Goal: Task Accomplishment & Management: Manage account settings

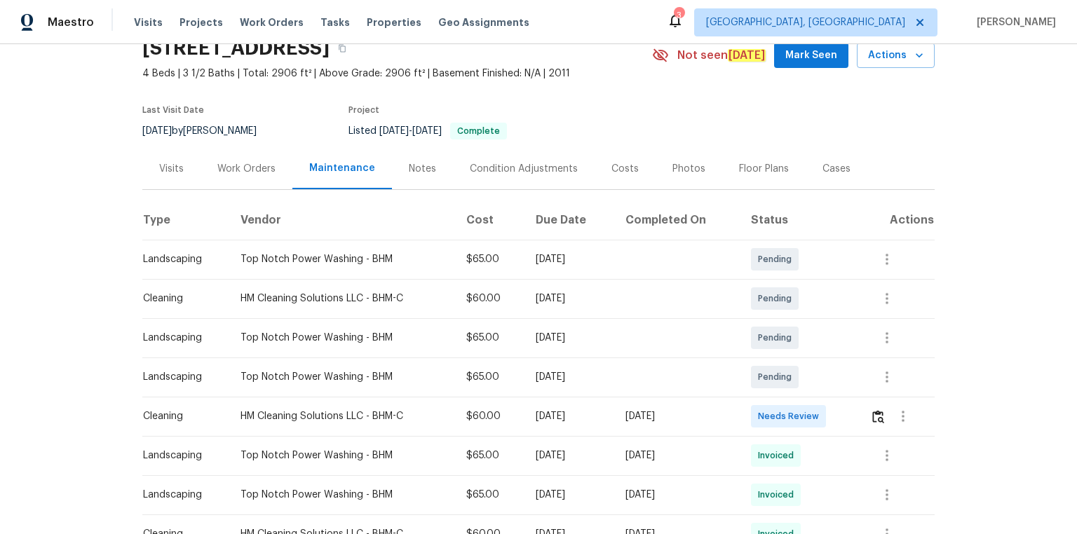
scroll to position [224, 0]
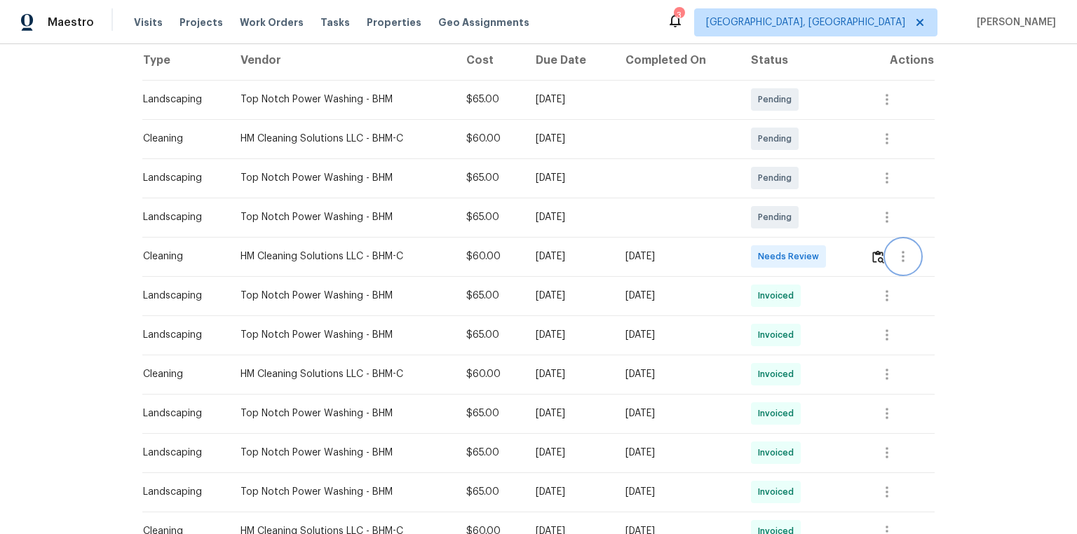
click at [765, 258] on button "button" at bounding box center [903, 257] width 34 height 34
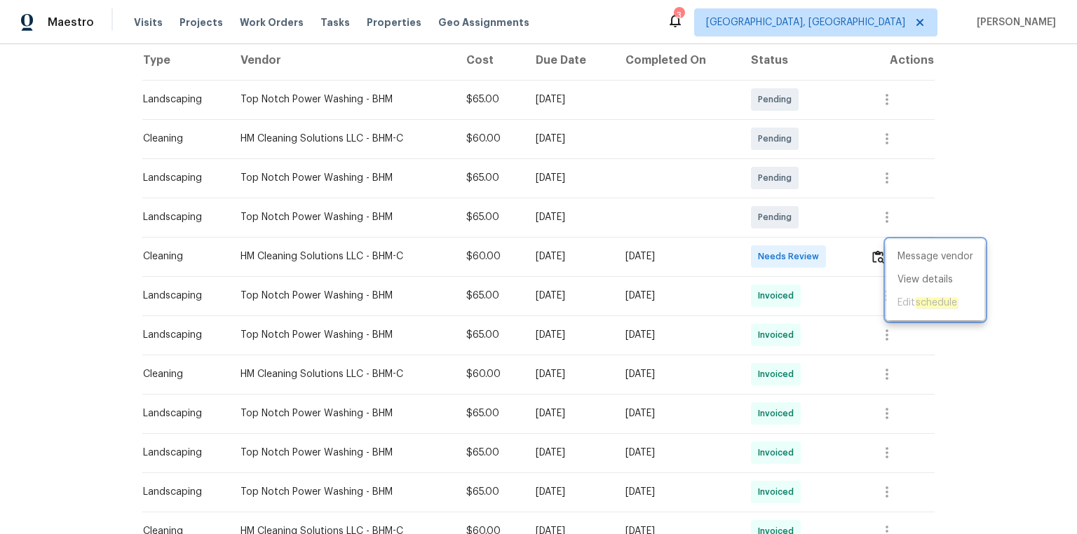
click at [760, 226] on div at bounding box center [538, 267] width 1077 height 534
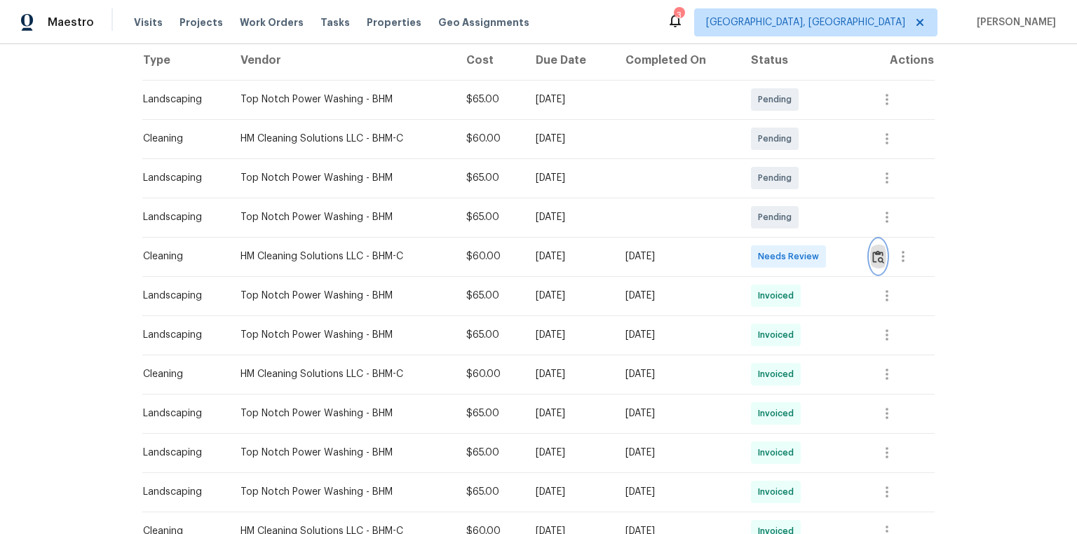
click at [765, 254] on img "button" at bounding box center [878, 256] width 12 height 13
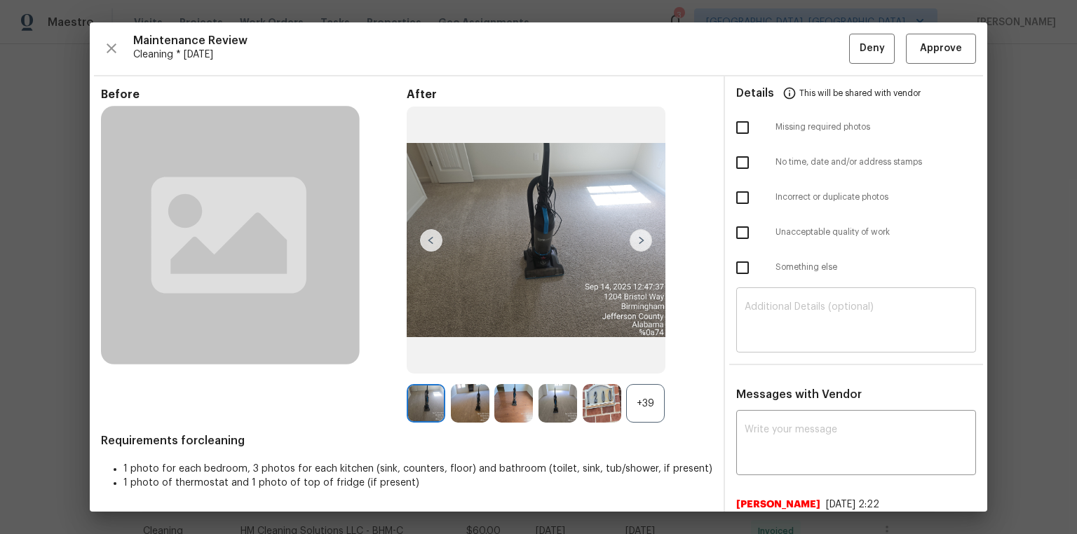
click at [765, 312] on textarea at bounding box center [855, 321] width 223 height 39
paste textarea "Arachne hangs herself out of anger. Instead of pitying Arachne, Athena punishes…"
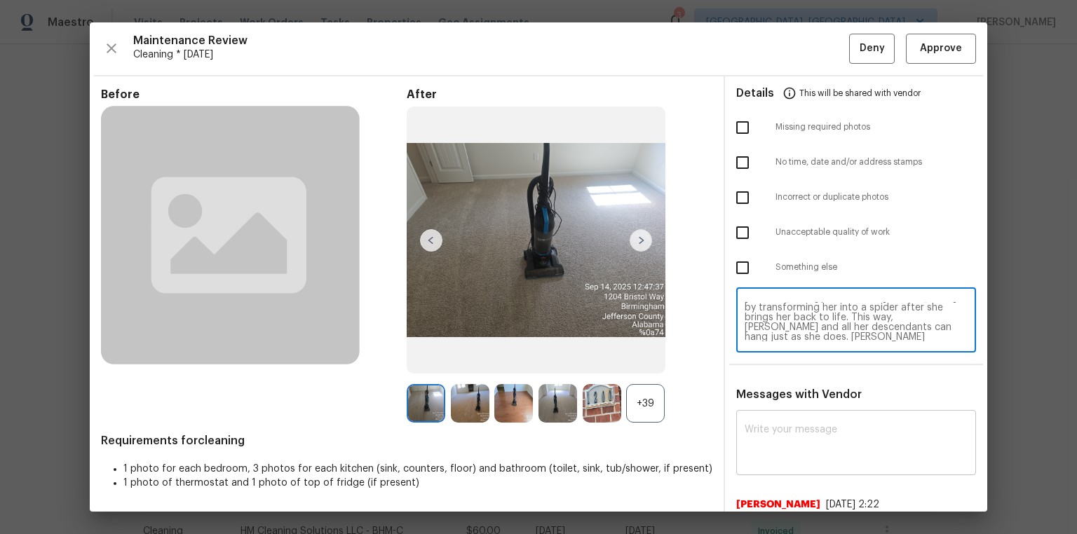
paste textarea "Arachne hangs herself out of anger. Instead of pitying Arachne, Athena punishes…"
type textarea "Arachne hangs herself out of anger. Instead of pitying Arachne, Athena punishes…"
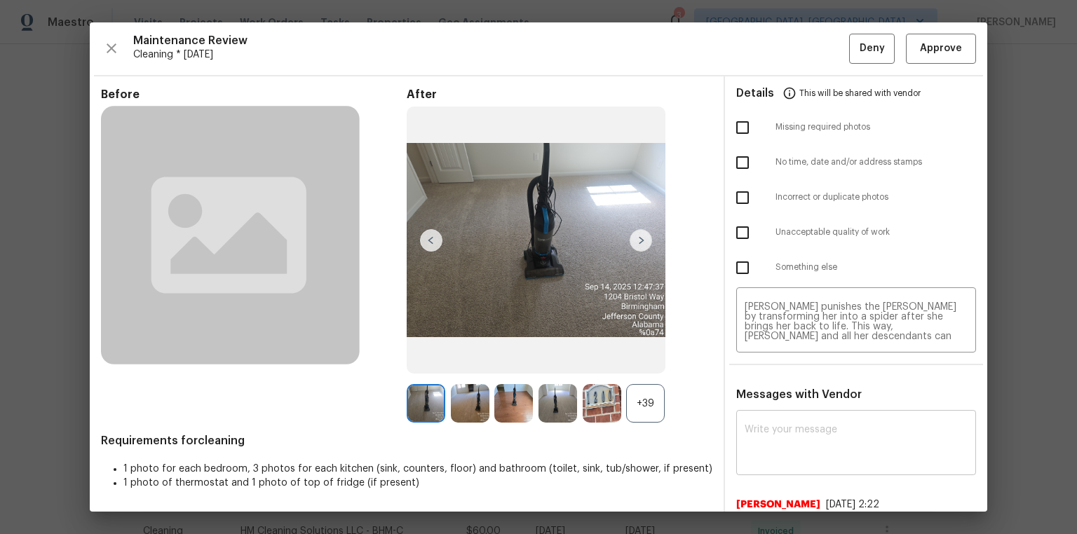
click at [765, 359] on div "x ​" at bounding box center [856, 445] width 240 height 62
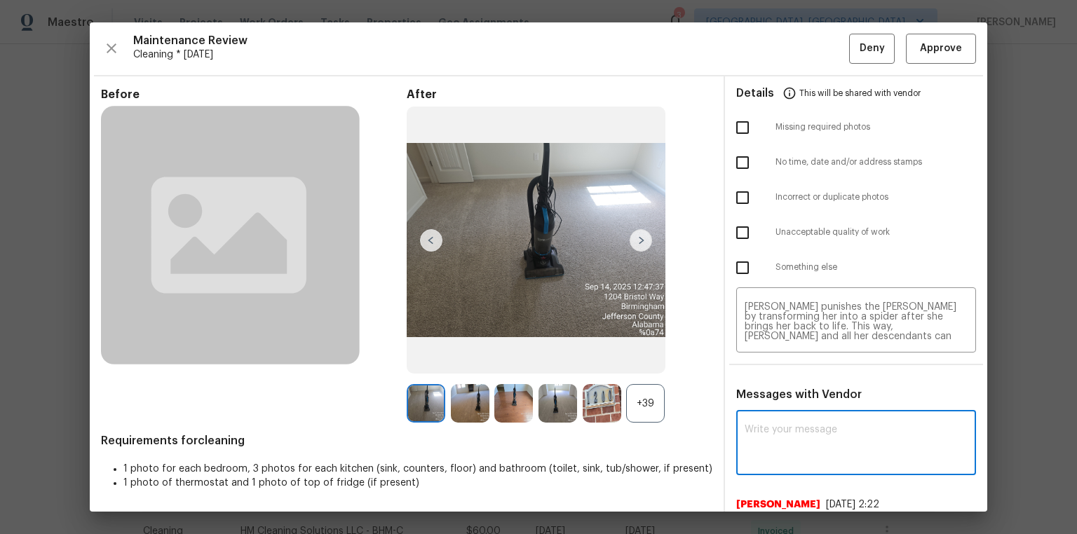
click at [765, 359] on div "x ​" at bounding box center [856, 445] width 240 height 62
paste textarea "Arachne hangs herself out of anger. Instead of pitying Arachne, Athena punishes…"
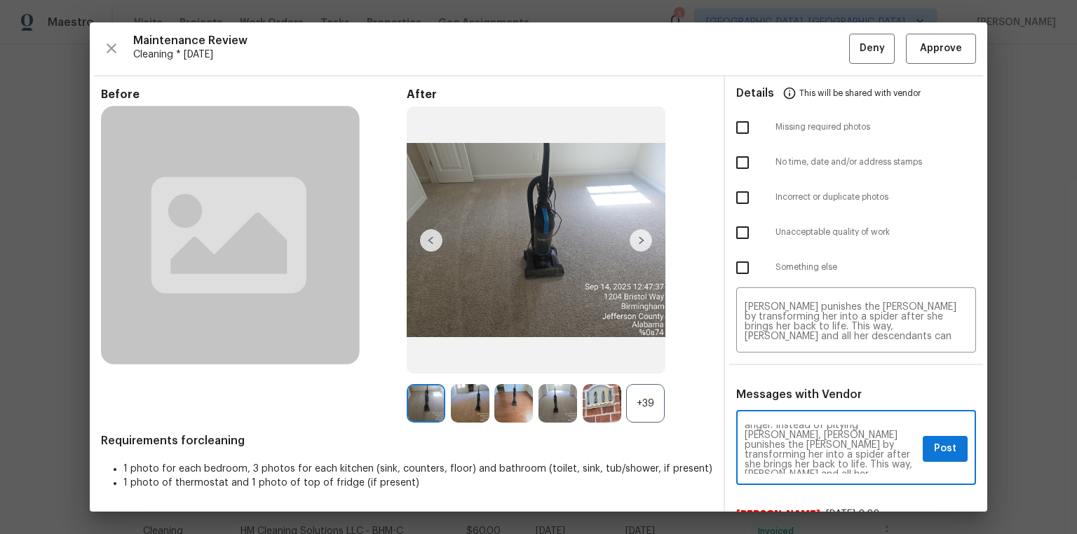
scroll to position [0, 0]
type textarea "Arachne hangs herself out of anger. Instead of pitying Arachne, Athena punishes…"
drag, startPoint x: 1076, startPoint y: 210, endPoint x: 980, endPoint y: 258, distance: 107.2
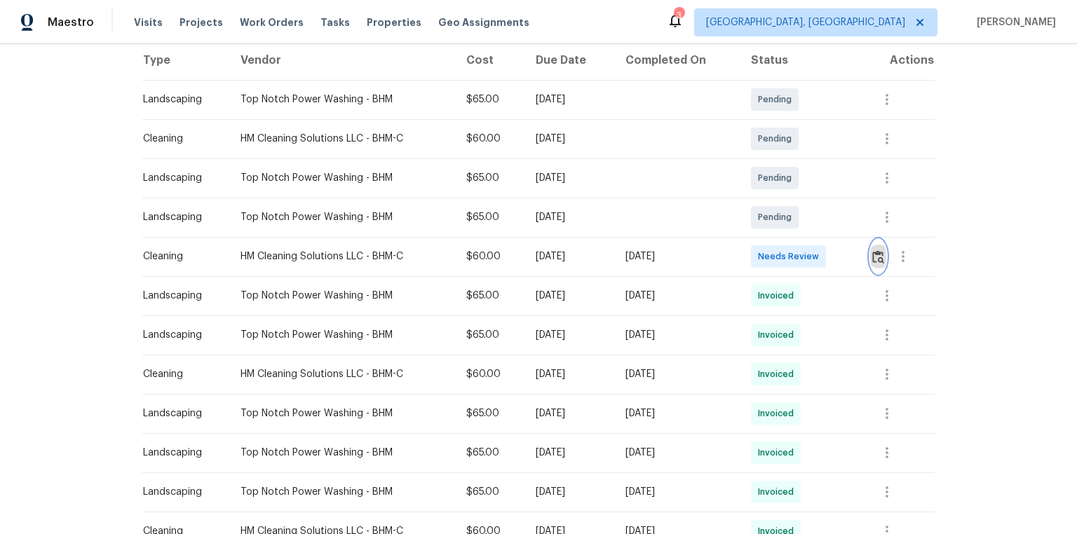
click at [765, 254] on img "button" at bounding box center [878, 256] width 12 height 13
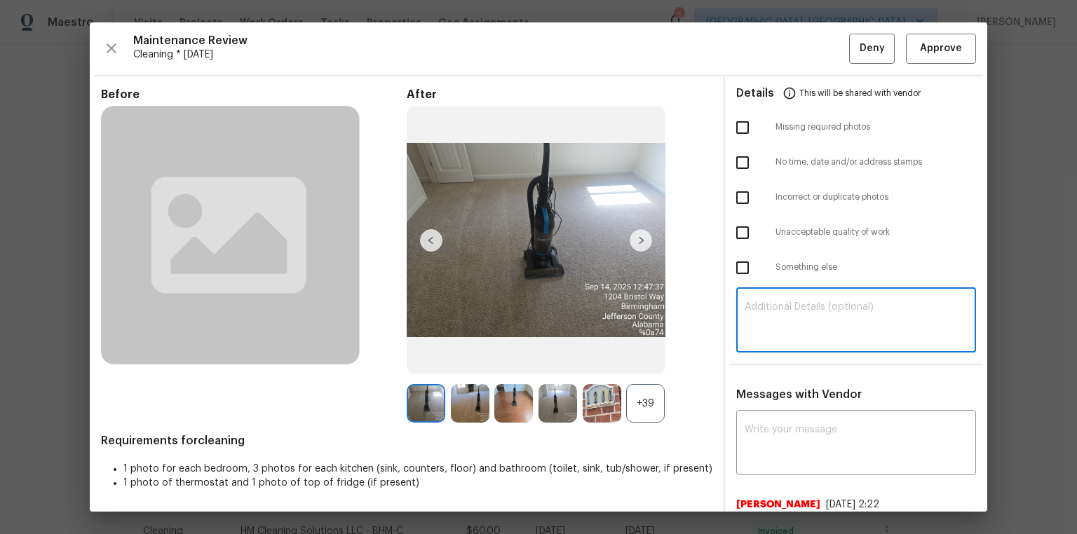
click at [765, 311] on textarea at bounding box center [855, 321] width 223 height 39
paste textarea "Maintenance Audit Team: Hello! Unfortunately, this cleaning visit completed on …"
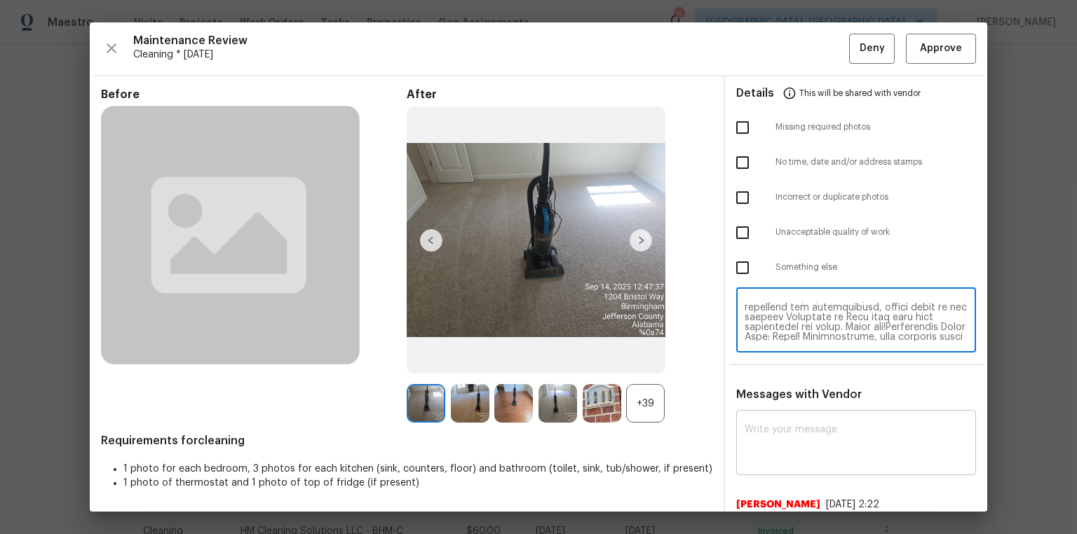
scroll to position [284, 0]
type textarea "Maintenance Audit Team: Hello! Unfortunately, this cleaning visit completed on …"
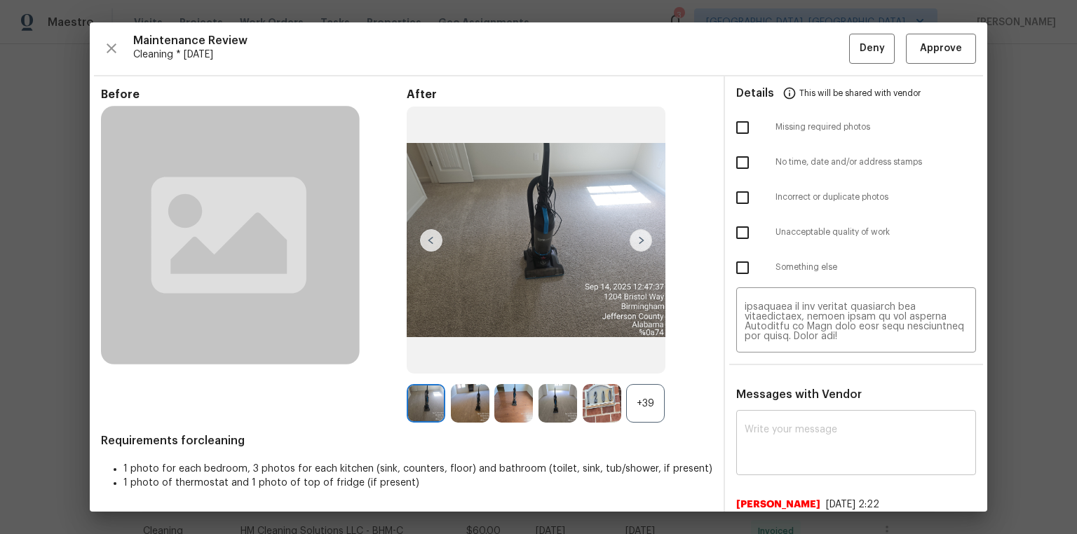
click at [765, 359] on div "x ​" at bounding box center [856, 445] width 240 height 62
paste textarea "Maintenance Audit Team: Hello! Unfortunately, this cleaning visit completed on …"
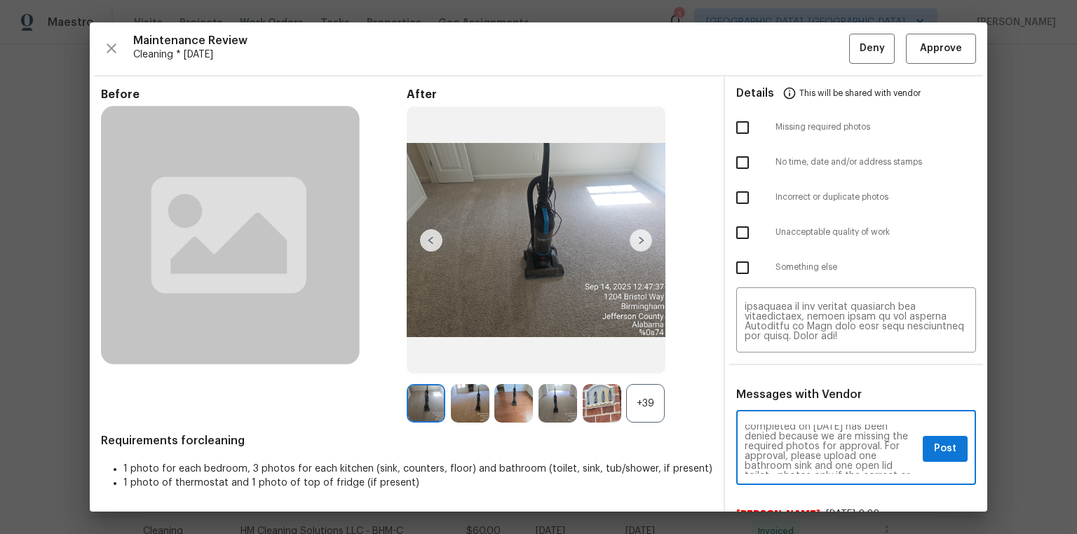
scroll to position [45, 0]
type textarea "Maintenance Audit Team: Hello! Unfortunately, this cleaning visit completed on …"
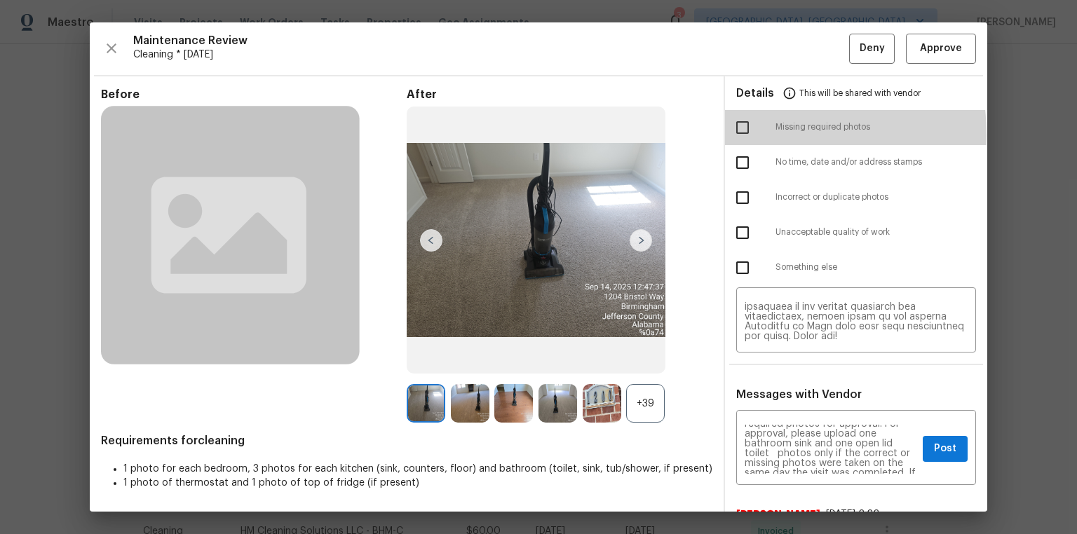
click at [737, 135] on input "checkbox" at bounding box center [742, 127] width 29 height 29
checkbox input "true"
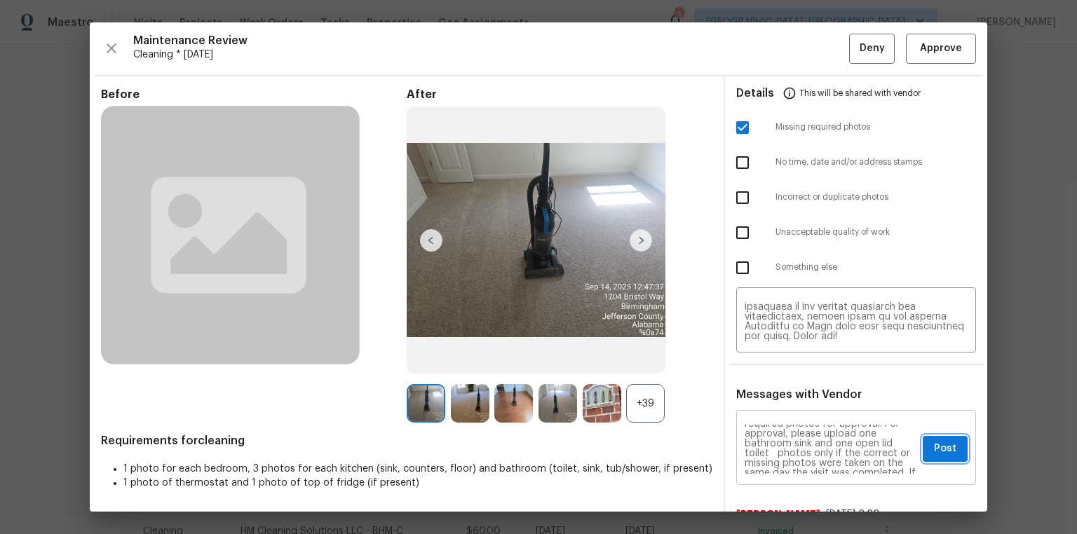
click at [765, 359] on span "Post" at bounding box center [945, 449] width 22 height 18
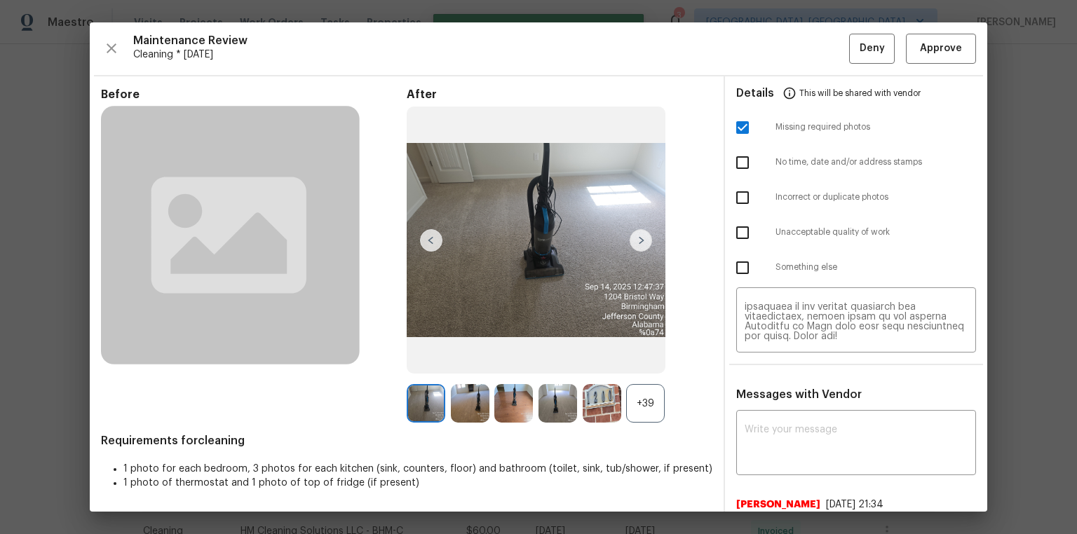
scroll to position [0, 0]
click at [765, 44] on button "Deny" at bounding box center [872, 49] width 46 height 30
